Goal: Find specific page/section: Find specific page/section

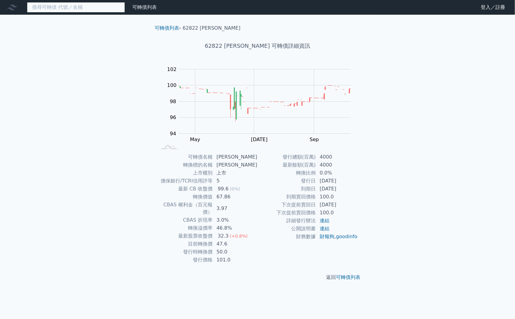
click at [89, 6] on input at bounding box center [76, 7] width 98 height 10
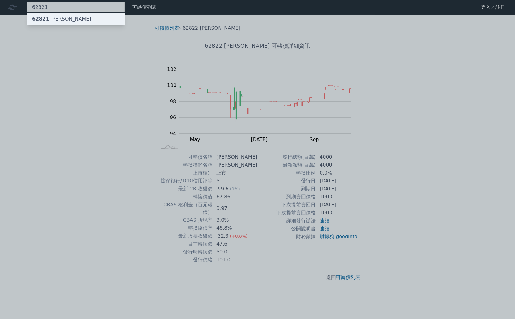
type input "62821"
click at [50, 20] on div "62821 [PERSON_NAME]" at bounding box center [61, 18] width 59 height 7
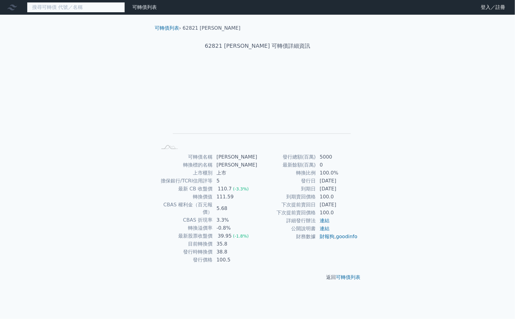
click at [85, 11] on input at bounding box center [76, 7] width 98 height 10
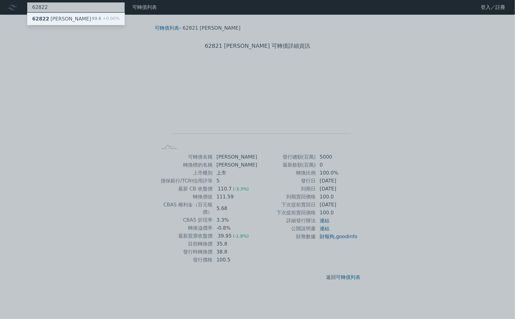
type input "62822"
click at [48, 19] on div "62822 [PERSON_NAME]" at bounding box center [61, 18] width 59 height 7
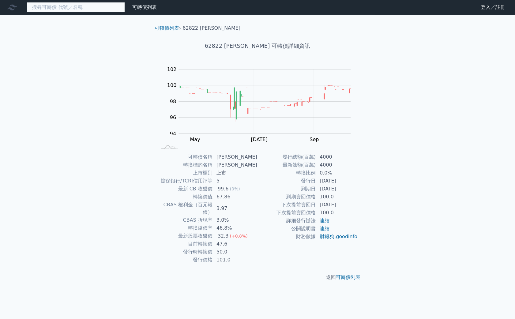
click at [86, 8] on input at bounding box center [76, 7] width 98 height 10
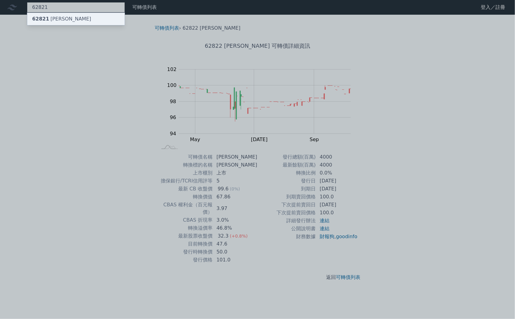
type input "62821"
click at [57, 18] on div "62821 [PERSON_NAME]" at bounding box center [61, 18] width 59 height 7
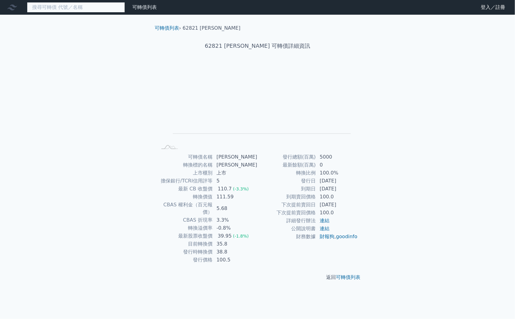
click at [73, 8] on input at bounding box center [76, 7] width 98 height 10
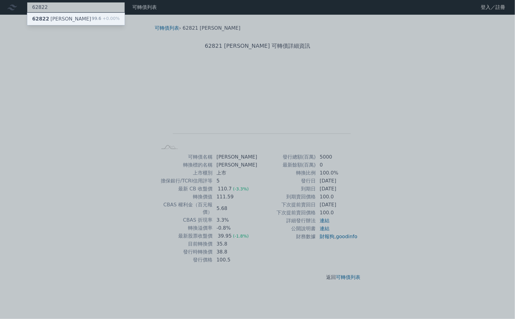
type input "62822"
click at [50, 20] on div "62822 [PERSON_NAME]" at bounding box center [61, 18] width 59 height 7
